Goal: Task Accomplishment & Management: Use online tool/utility

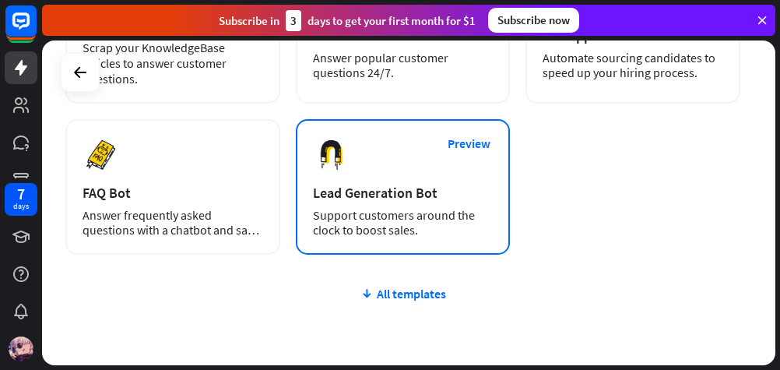
scroll to position [439, 0]
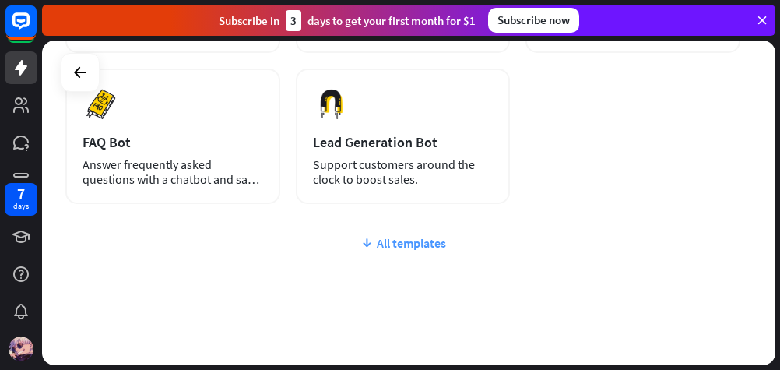
click at [387, 245] on div "All templates" at bounding box center [402, 243] width 675 height 16
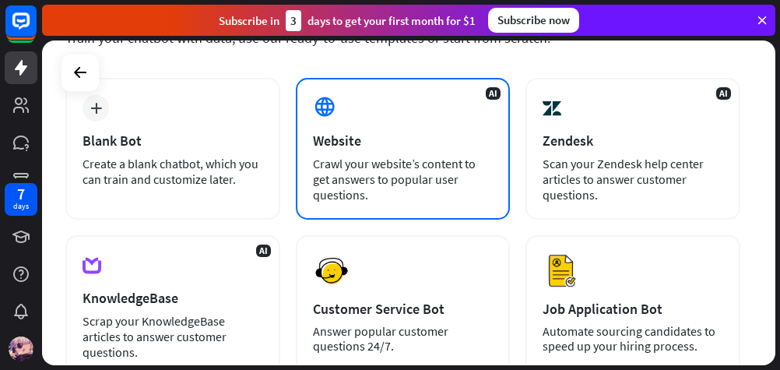
scroll to position [0, 0]
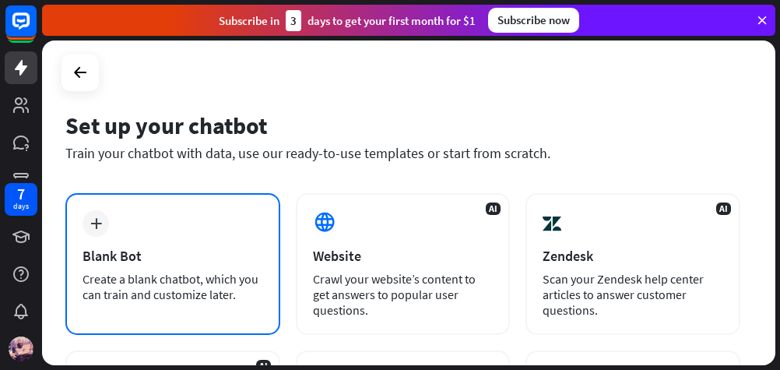
click at [134, 241] on div "plus Blank Bot Create a blank chatbot, which you can train and customize later." at bounding box center [172, 264] width 215 height 142
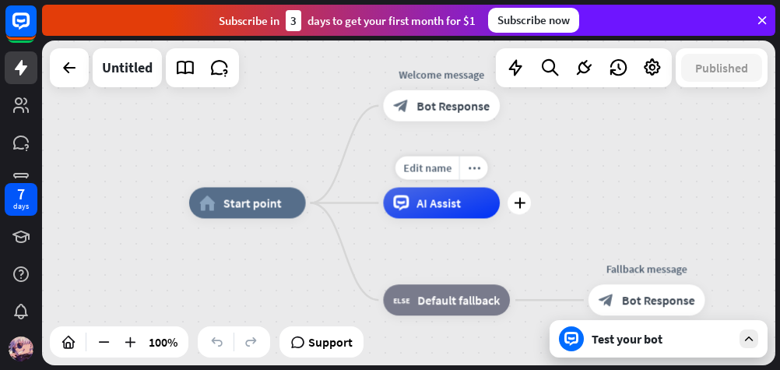
drag, startPoint x: 475, startPoint y: 201, endPoint x: 402, endPoint y: 208, distance: 73.5
click at [403, 208] on div "AI Assist" at bounding box center [441, 203] width 117 height 31
click at [517, 200] on icon "plus" at bounding box center [520, 202] width 12 height 11
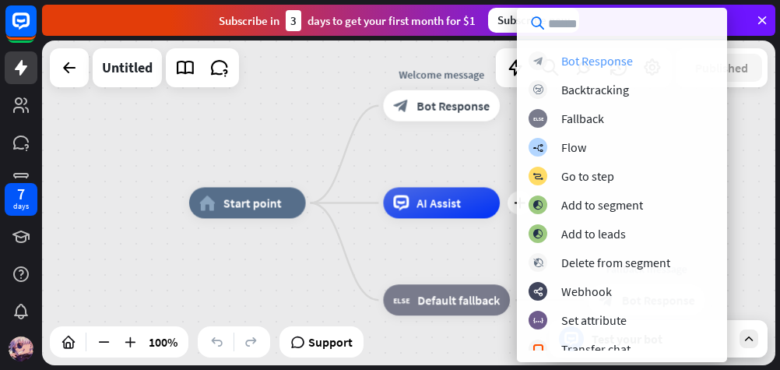
click at [567, 63] on div "Bot Response" at bounding box center [597, 61] width 72 height 16
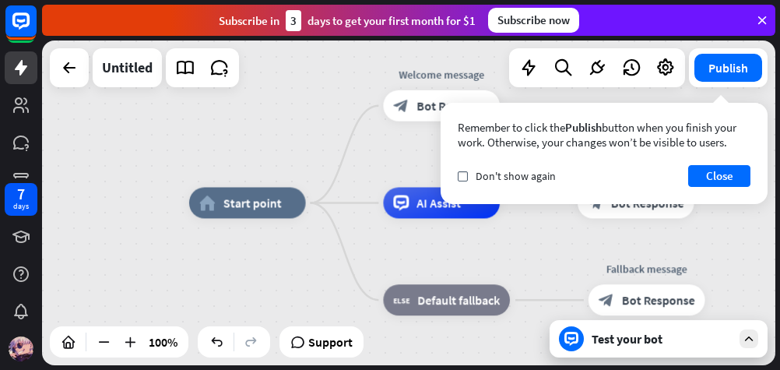
click at [626, 338] on div "Test your bot" at bounding box center [662, 339] width 140 height 16
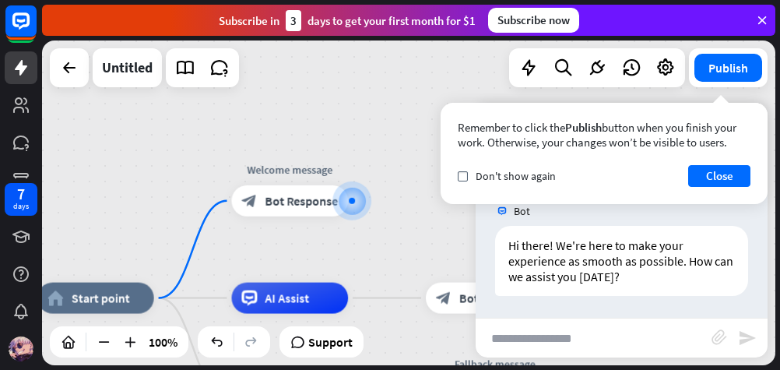
scroll to position [2, 0]
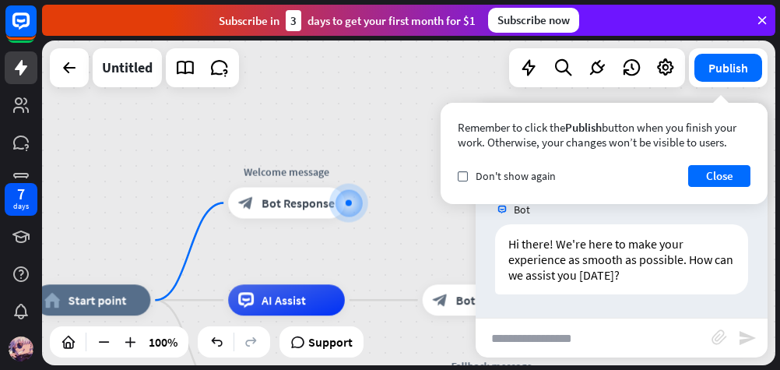
click at [535, 336] on input "text" at bounding box center [594, 337] width 236 height 39
type input "**"
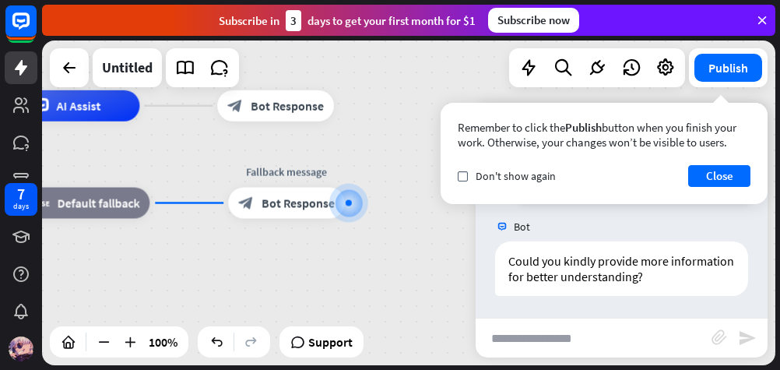
scroll to position [251, 0]
click at [719, 164] on div "Remember to click the Publish button when you finish your work. Otherwise, your…" at bounding box center [604, 153] width 327 height 101
click at [720, 176] on button "Close" at bounding box center [719, 176] width 62 height 22
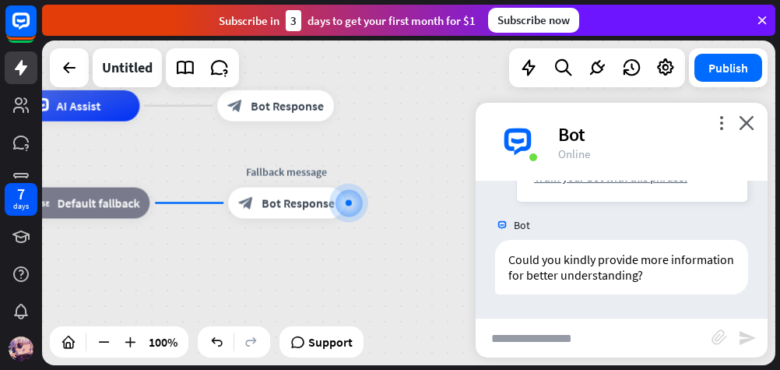
click at [756, 118] on div "more_vert close Bot Online" at bounding box center [622, 142] width 292 height 78
click at [750, 125] on icon "close" at bounding box center [747, 122] width 16 height 15
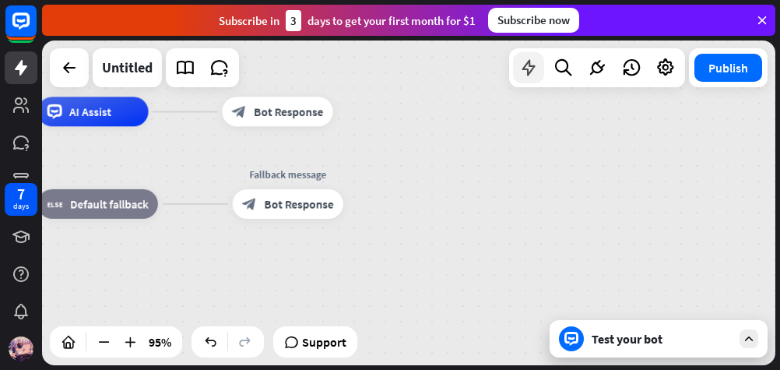
click at [533, 67] on icon at bounding box center [529, 68] width 20 height 20
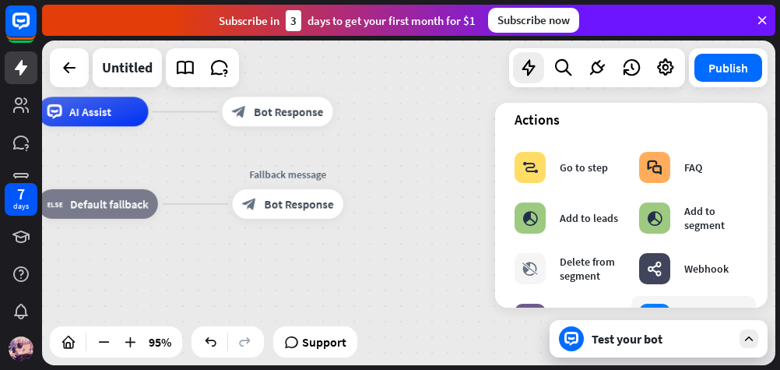
scroll to position [206, 0]
